Goal: Use online tool/utility: Utilize a website feature to perform a specific function

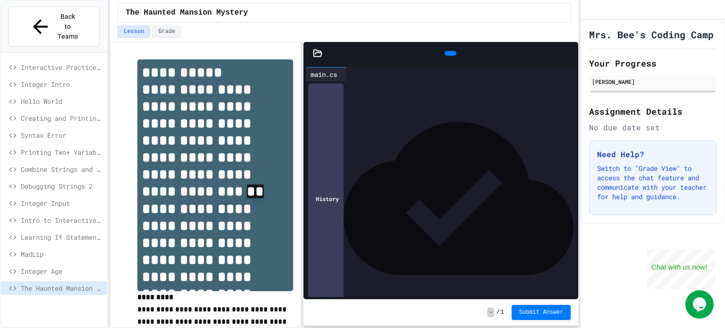
click at [43, 266] on span "Integer Age" at bounding box center [62, 271] width 83 height 10
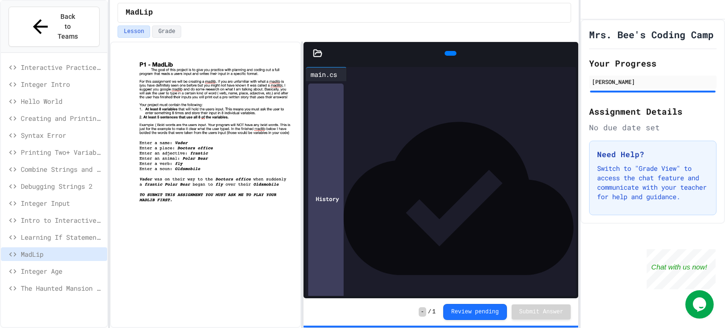
click at [450, 53] on icon at bounding box center [450, 53] width 0 height 0
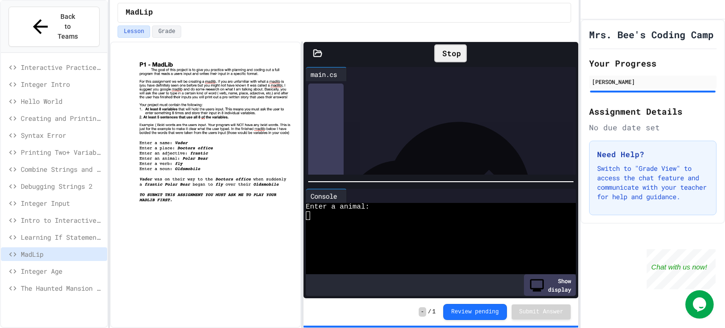
click at [308, 219] on textarea "Terminal input" at bounding box center [308, 216] width 4 height 9
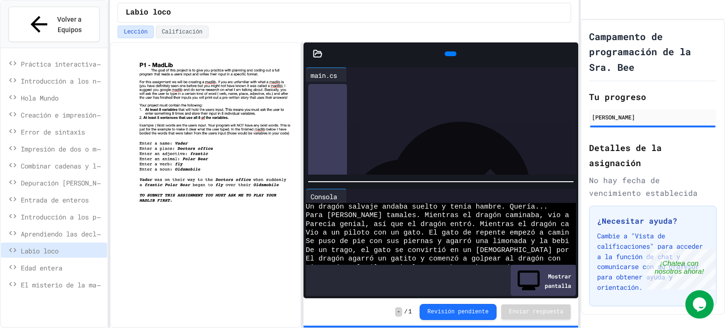
scroll to position [156, 0]
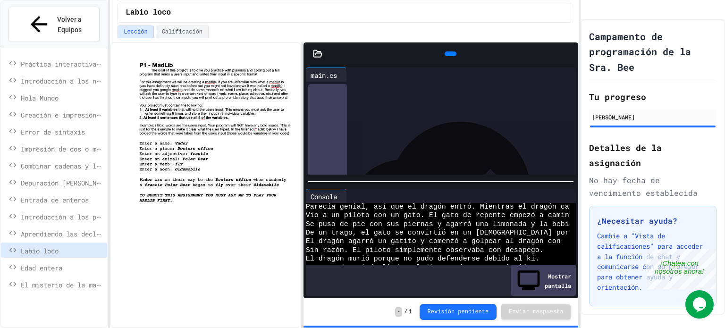
click at [445, 55] on div at bounding box center [451, 53] width 12 height 5
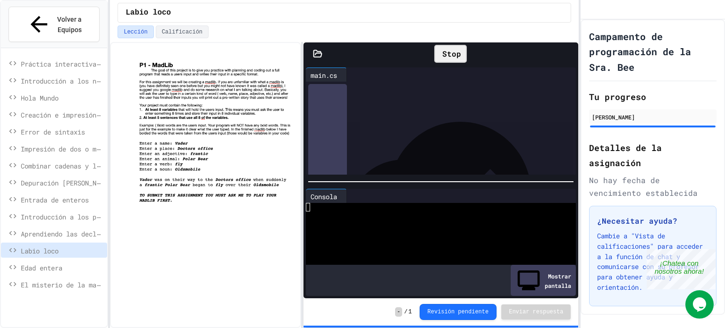
scroll to position [0, 0]
click at [344, 196] on icon at bounding box center [344, 196] width 0 height 0
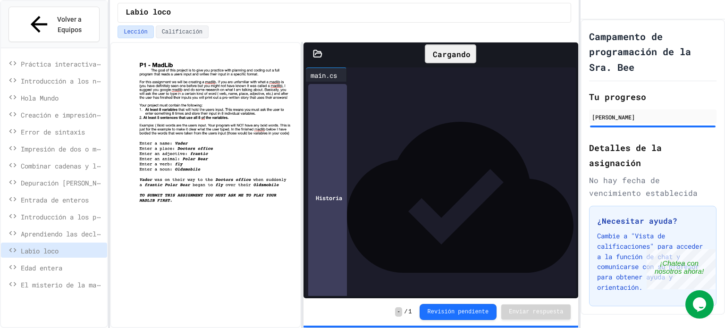
click at [458, 55] on font "Cargando" at bounding box center [452, 54] width 38 height 10
